Goal: Find specific page/section: Find specific page/section

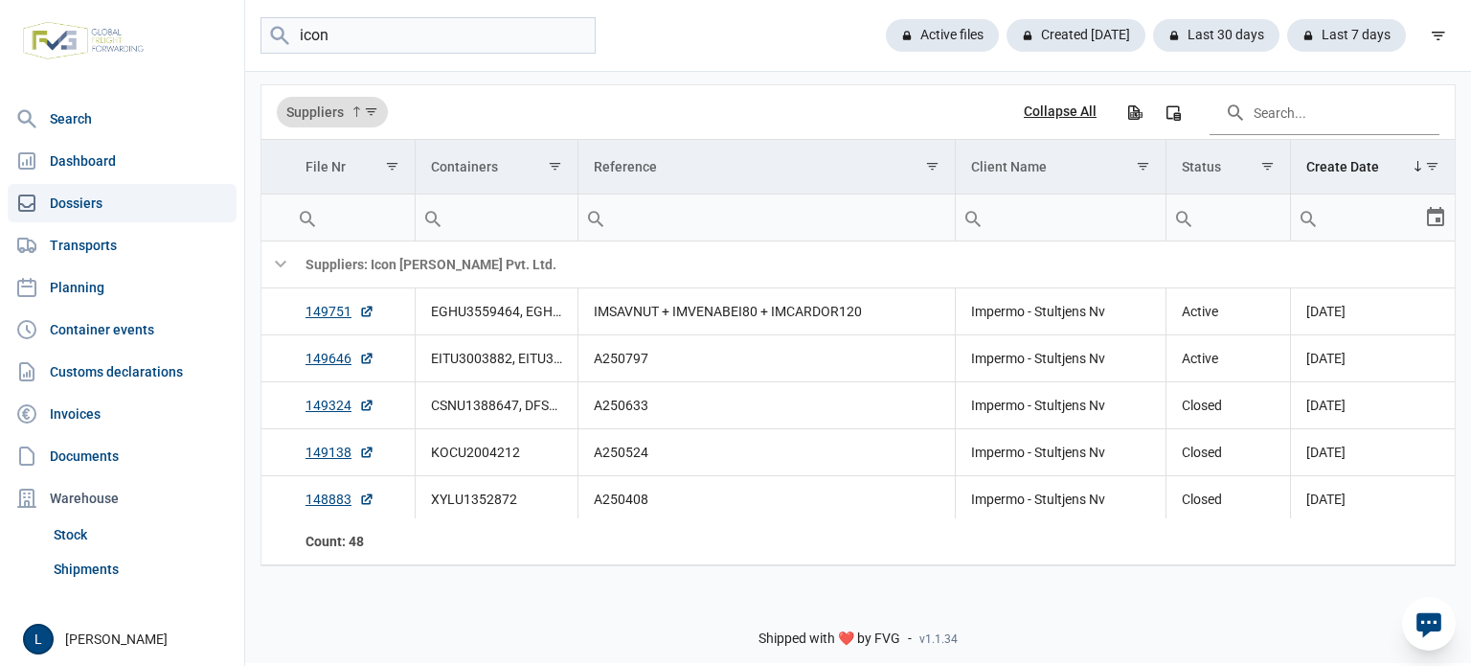
click at [363, 38] on input "icon" at bounding box center [428, 35] width 335 height 37
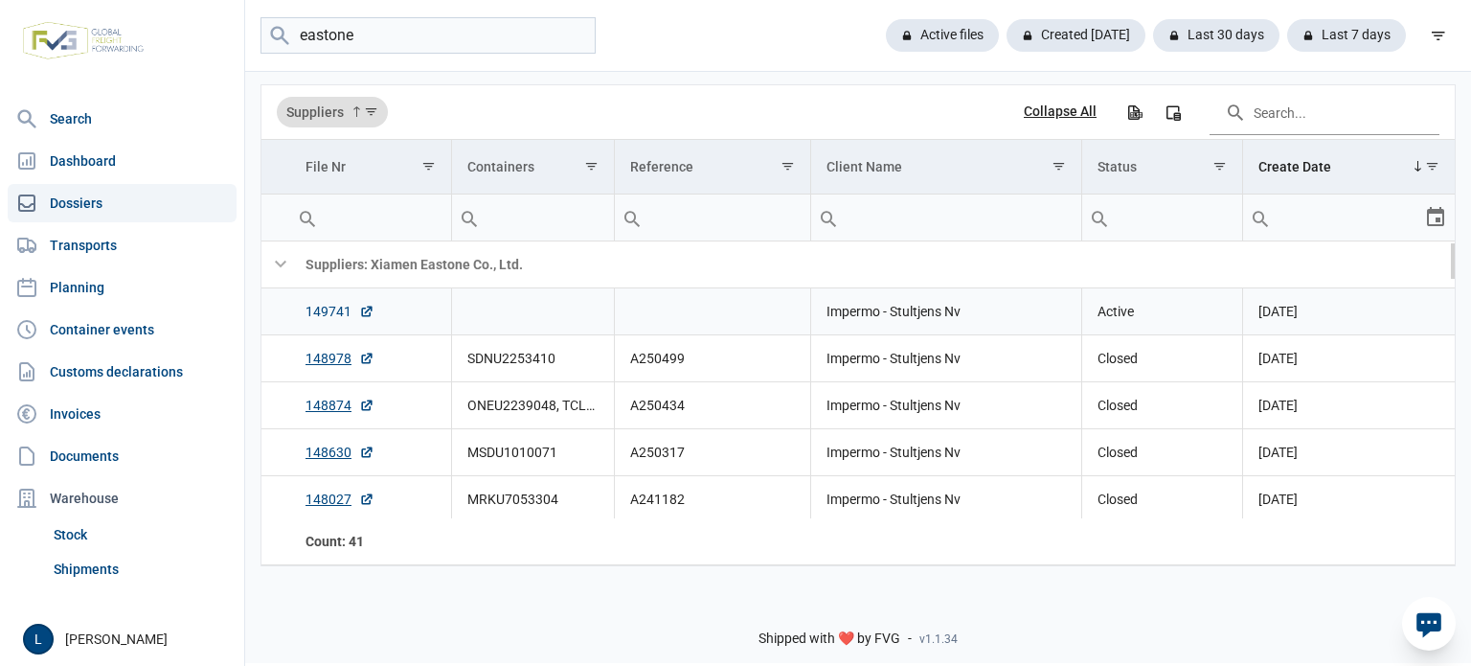
click at [345, 314] on link "149741" at bounding box center [340, 311] width 69 height 19
click at [379, 49] on input "eastone" at bounding box center [428, 35] width 335 height 37
click at [379, 50] on input "eastone" at bounding box center [428, 35] width 335 height 37
type input "changzhou"
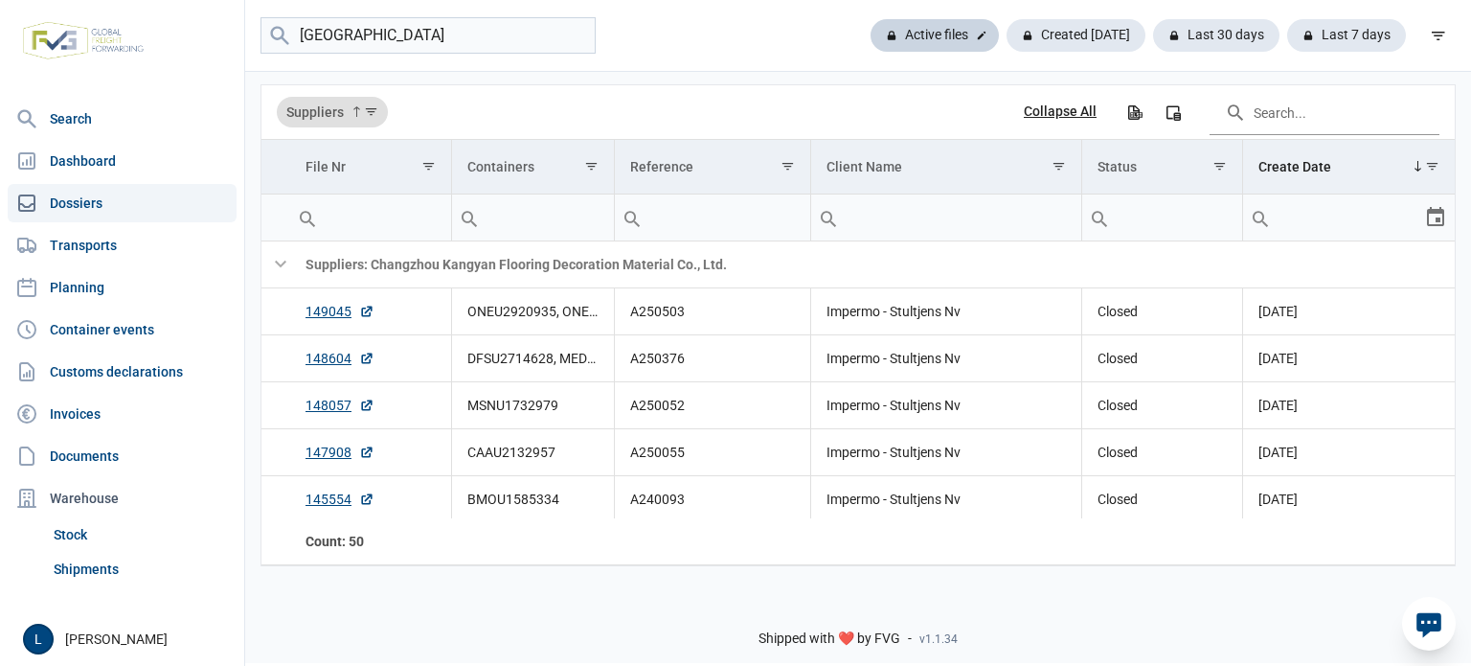
click at [1007, 34] on div "Active files" at bounding box center [1076, 35] width 139 height 33
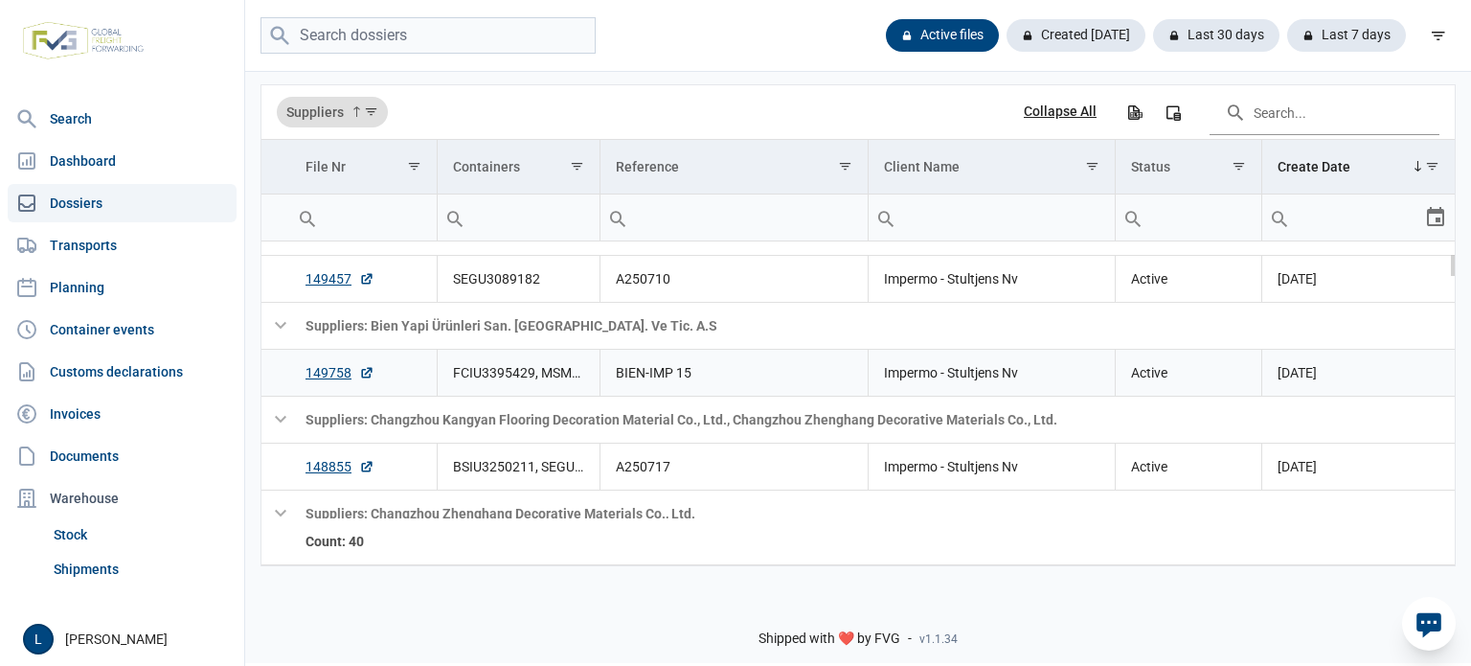
scroll to position [254, 0]
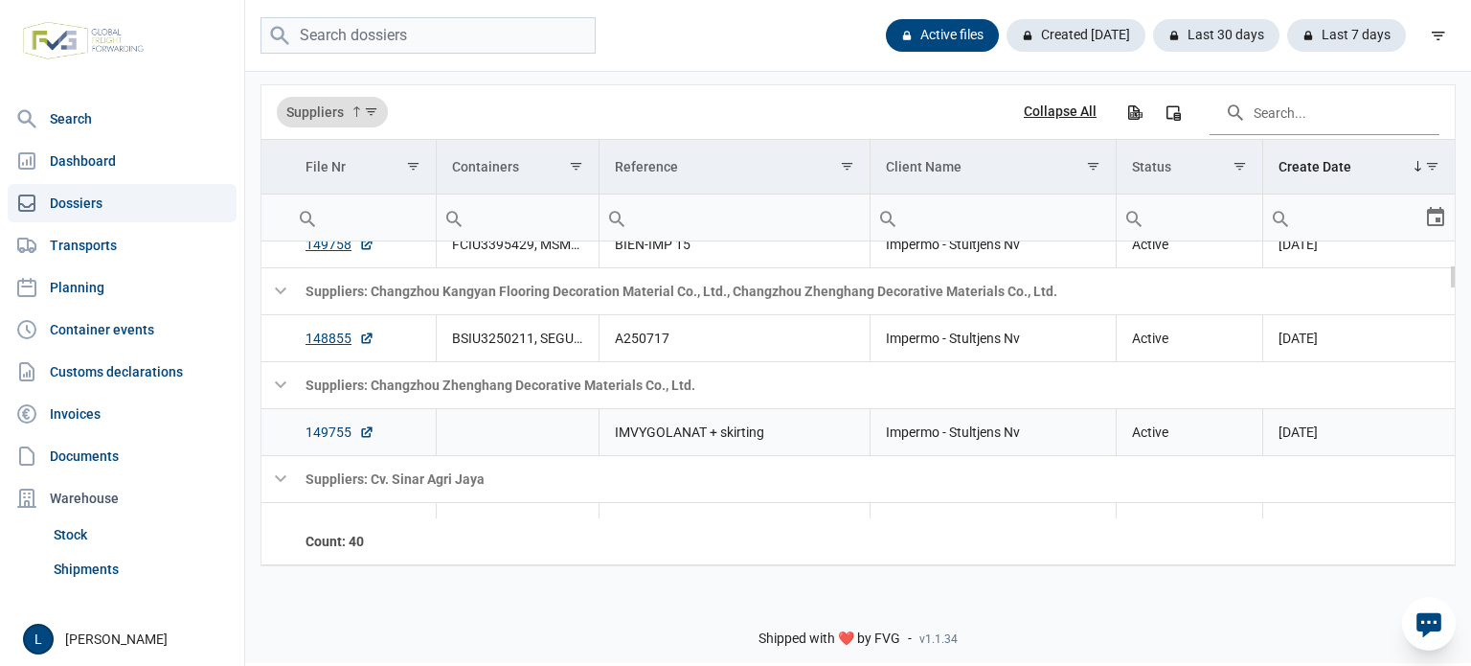
click at [334, 440] on link "149755" at bounding box center [340, 431] width 69 height 19
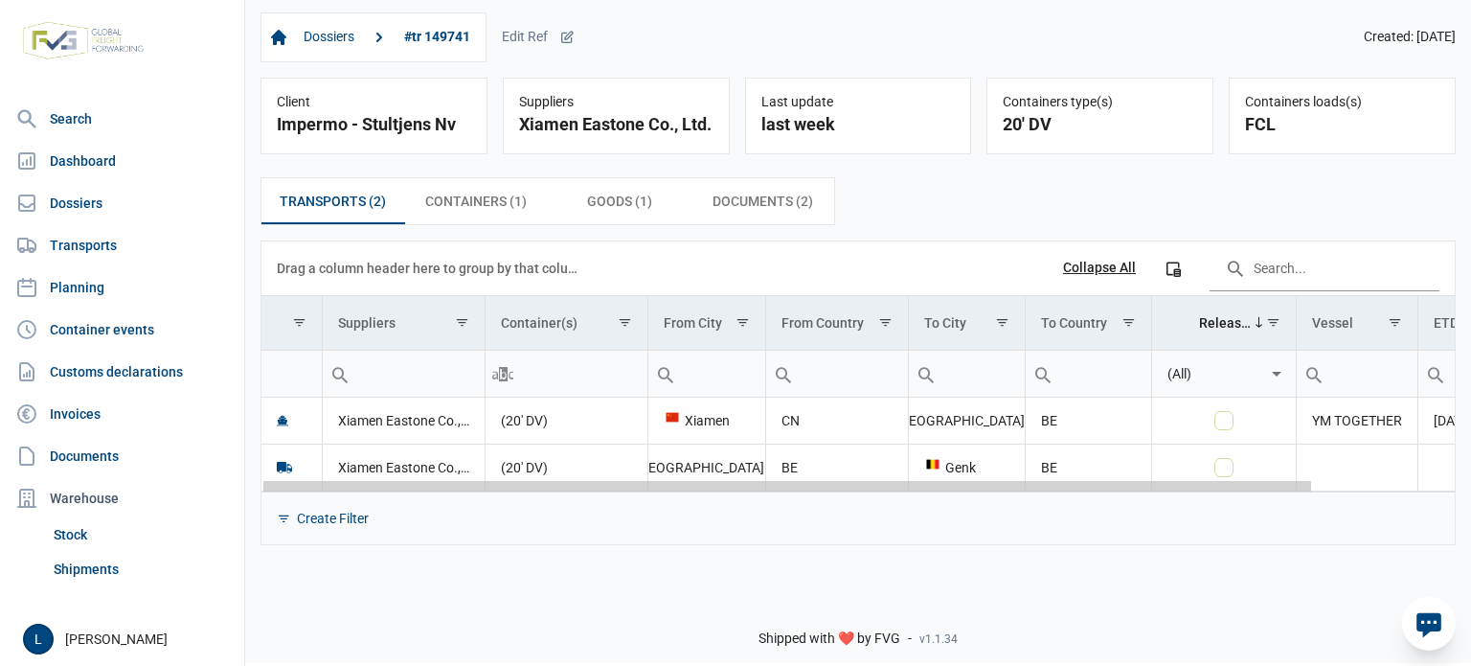
scroll to position [0, 161]
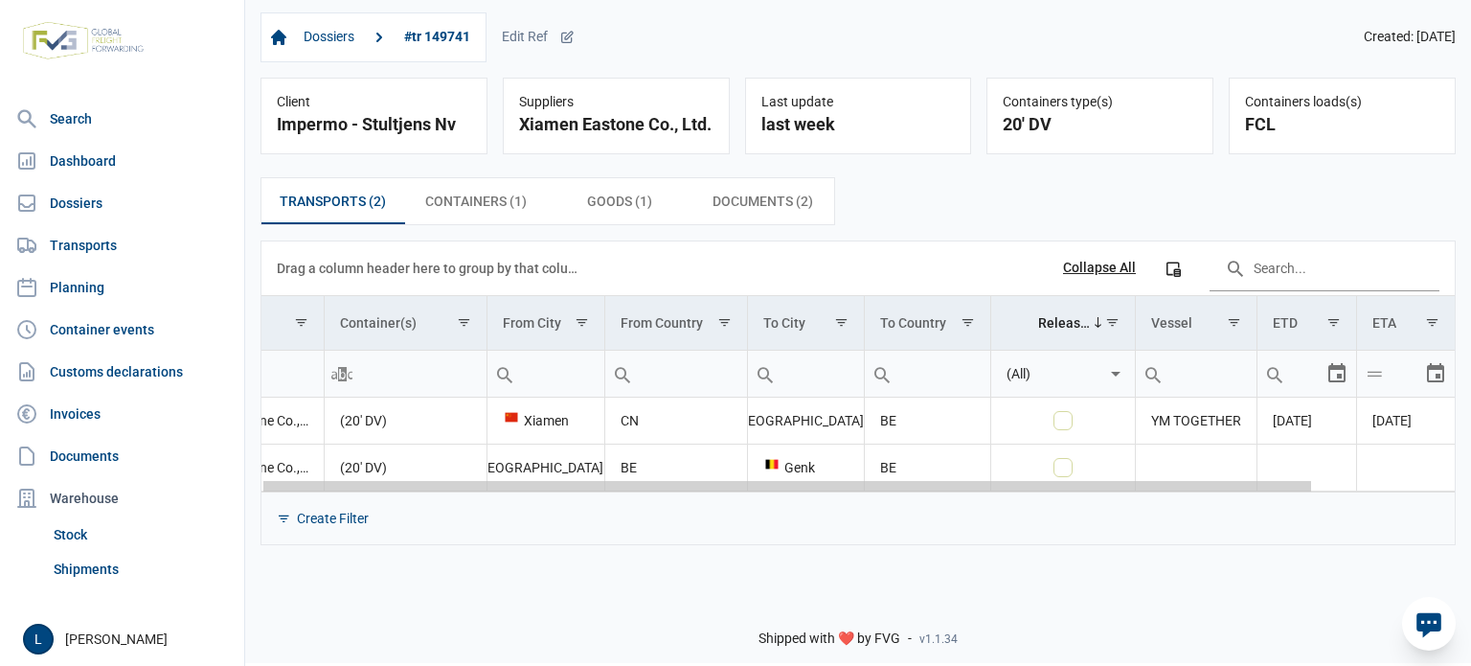
click at [1125, 489] on body "For evaluation purposes only. Redistribution prohibited. Please register an exi…" at bounding box center [735, 299] width 1471 height 666
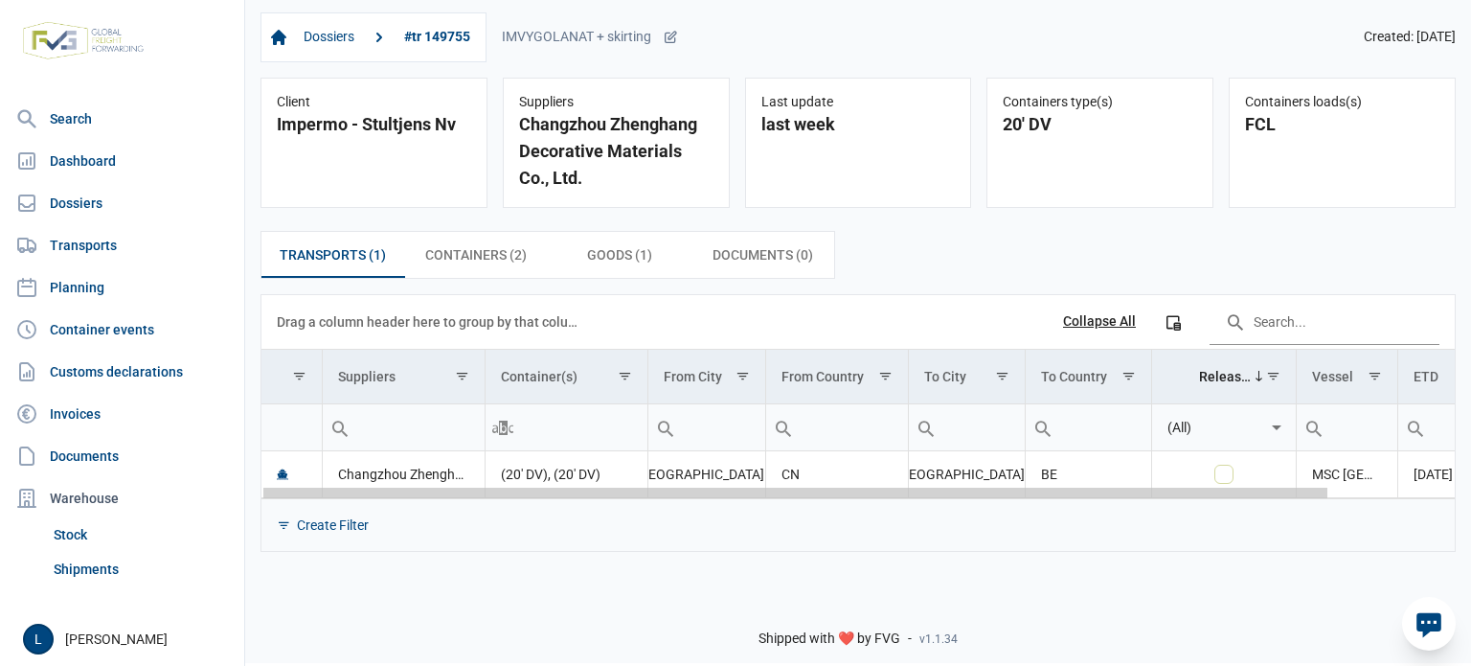
scroll to position [0, 140]
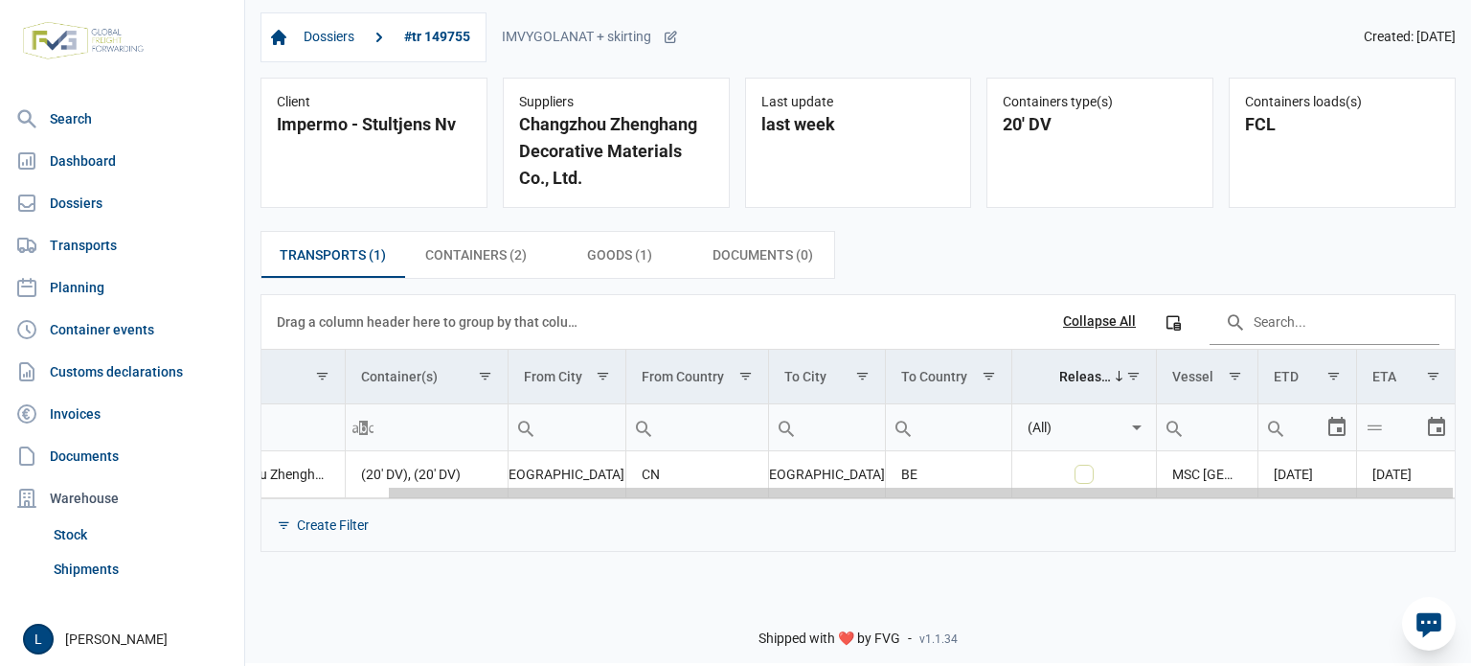
drag, startPoint x: 666, startPoint y: 493, endPoint x: 935, endPoint y: 510, distance: 269.7
click at [935, 510] on body "For evaluation purposes only. Redistribution prohibited. Please register an exi…" at bounding box center [735, 299] width 1471 height 666
